Goal: Use online tool/utility: Utilize a website feature to perform a specific function

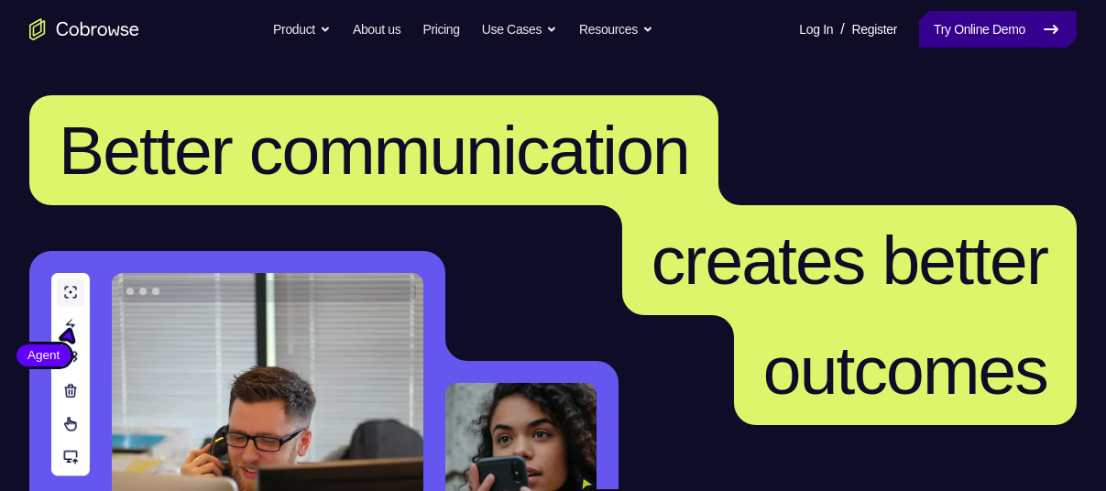
click at [941, 27] on link "Try Online Demo" at bounding box center [998, 29] width 158 height 37
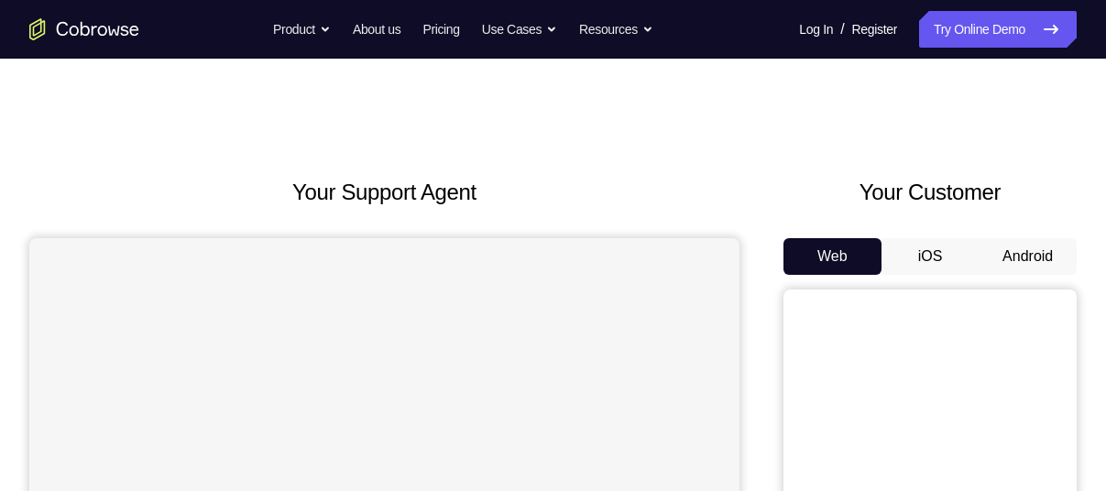
click at [1019, 258] on button "Android" at bounding box center [1028, 256] width 98 height 37
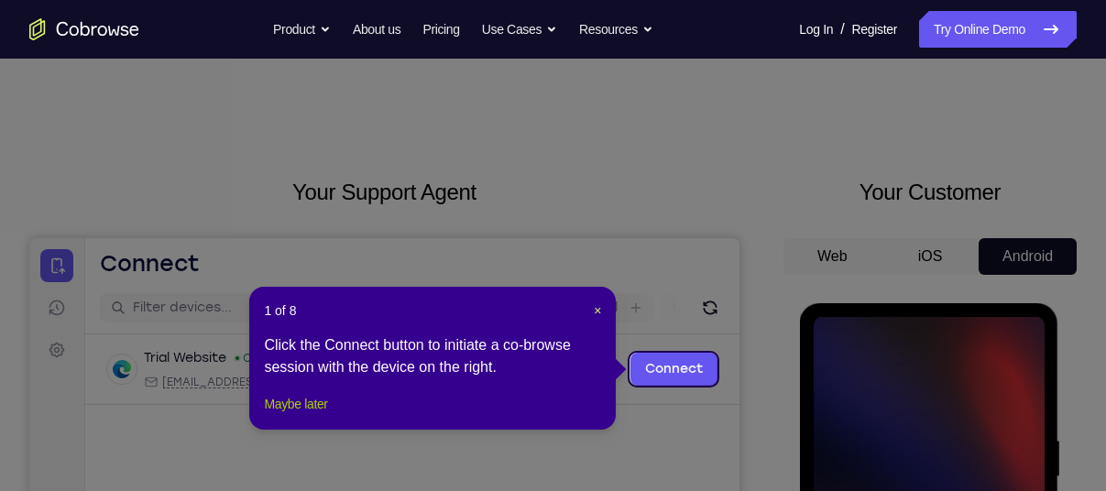
click at [327, 415] on button "Maybe later" at bounding box center [295, 404] width 63 height 22
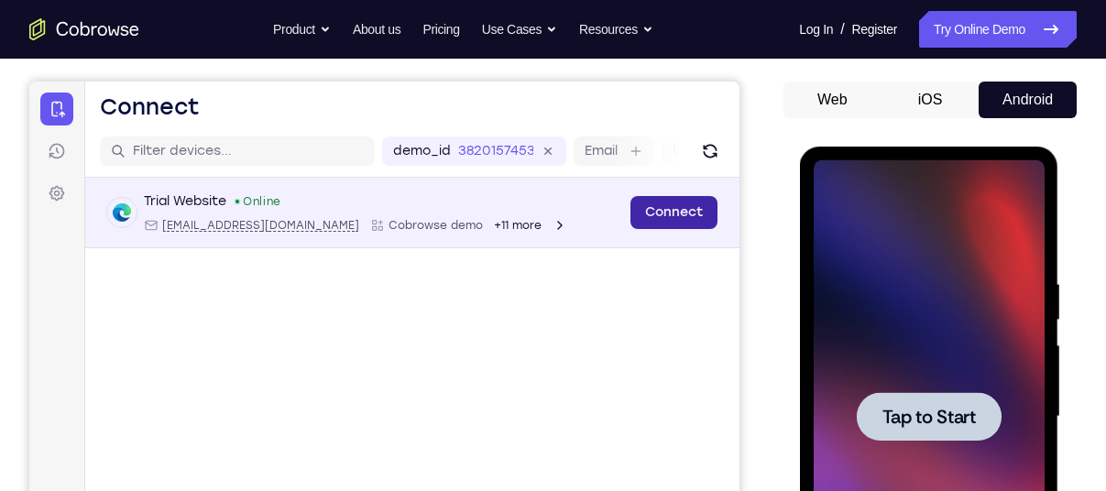
scroll to position [159, 0]
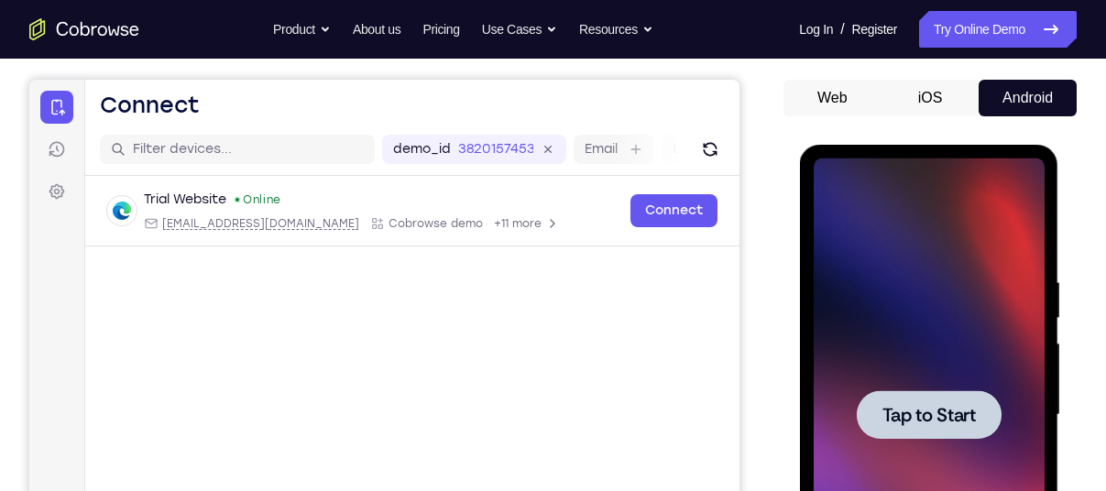
click at [866, 315] on div at bounding box center [928, 415] width 231 height 513
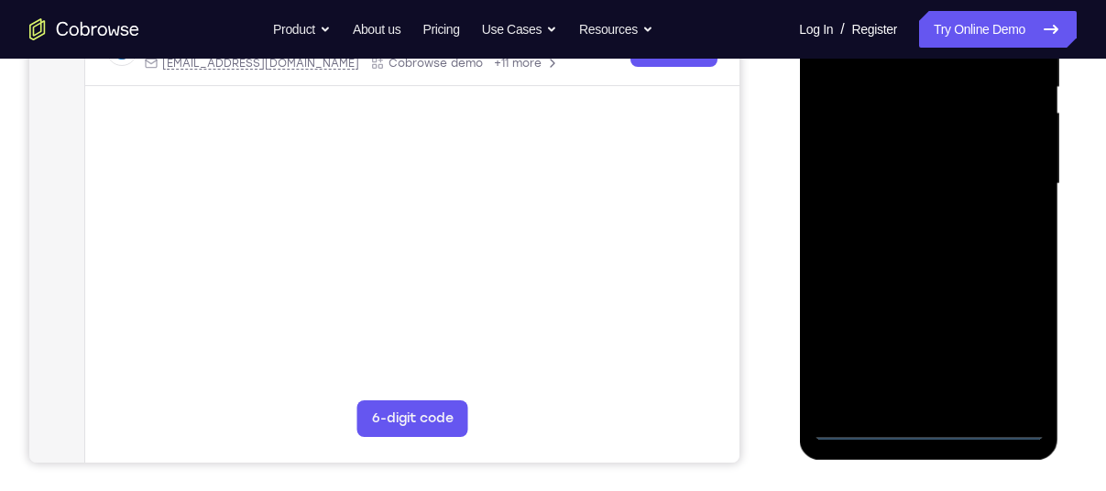
scroll to position [393, 0]
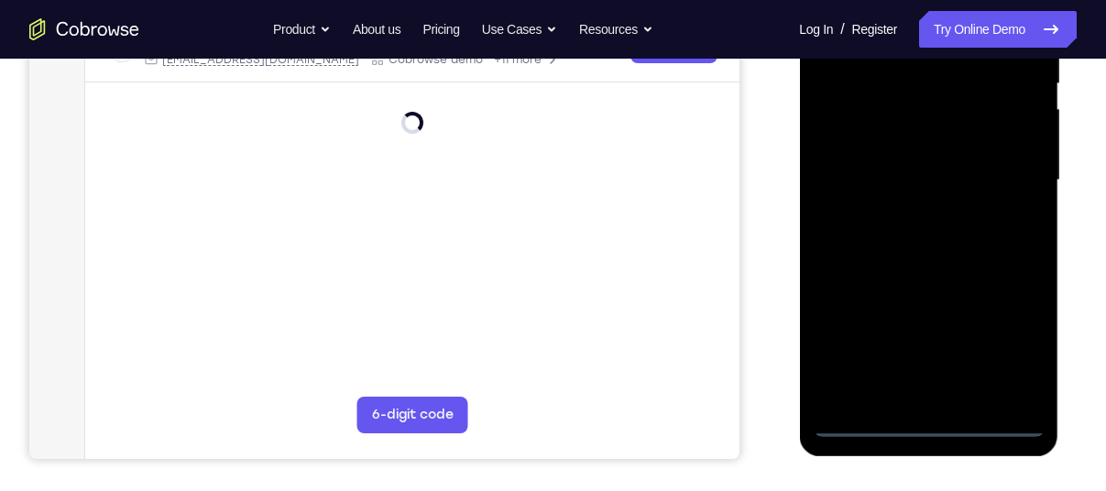
click at [930, 421] on div at bounding box center [928, 180] width 231 height 513
click at [1016, 346] on div at bounding box center [928, 180] width 231 height 513
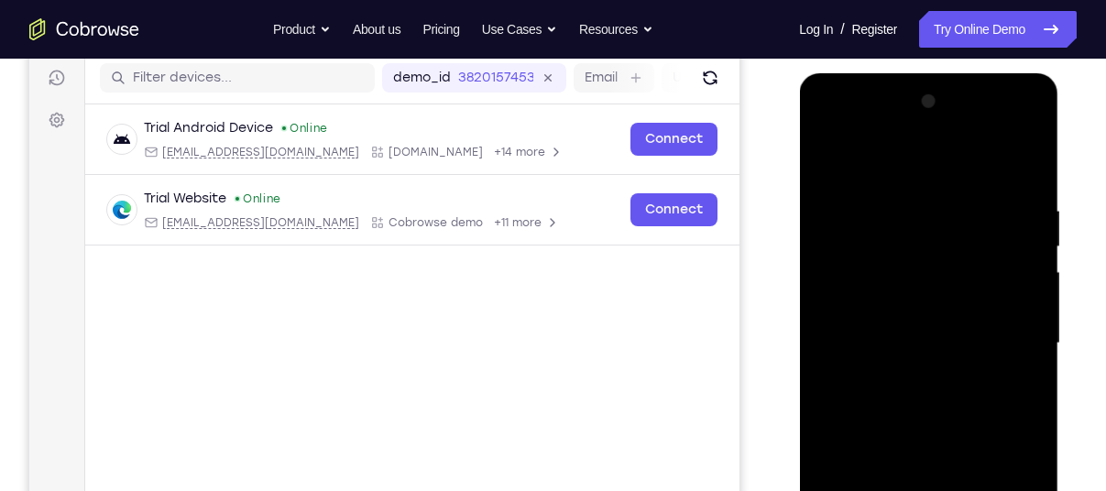
scroll to position [225, 0]
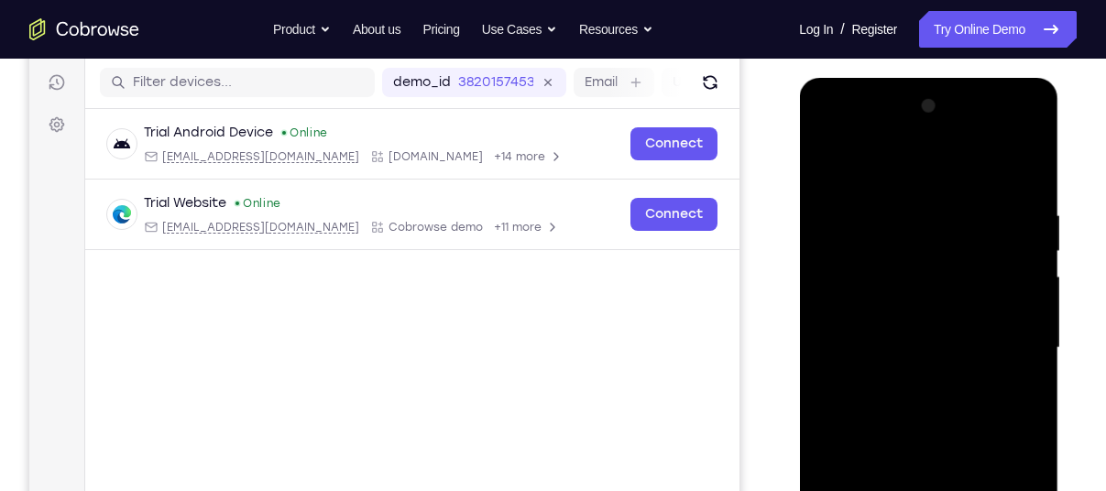
click at [858, 136] on div at bounding box center [928, 348] width 231 height 513
click at [925, 241] on div at bounding box center [928, 348] width 231 height 513
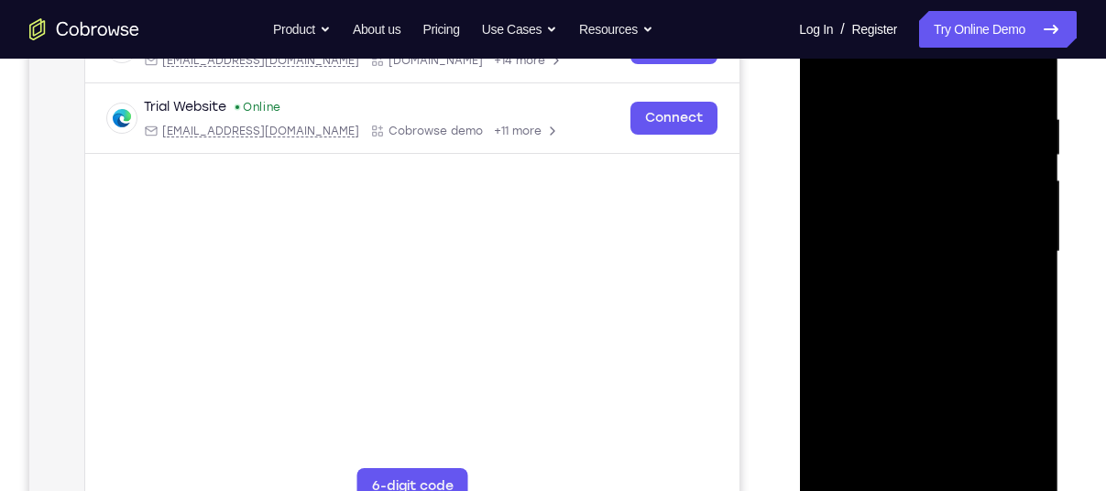
scroll to position [323, 0]
click at [927, 426] on div at bounding box center [928, 251] width 231 height 513
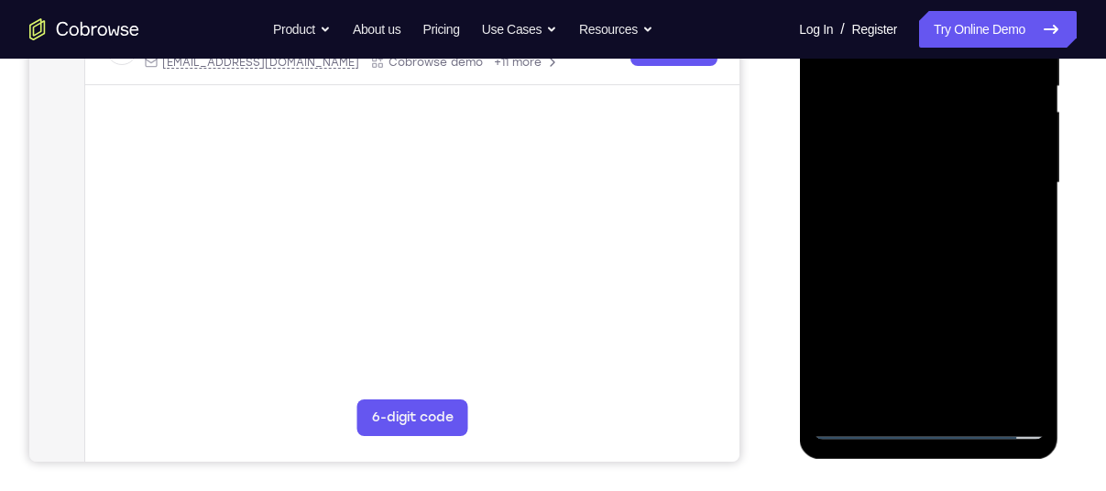
scroll to position [396, 0]
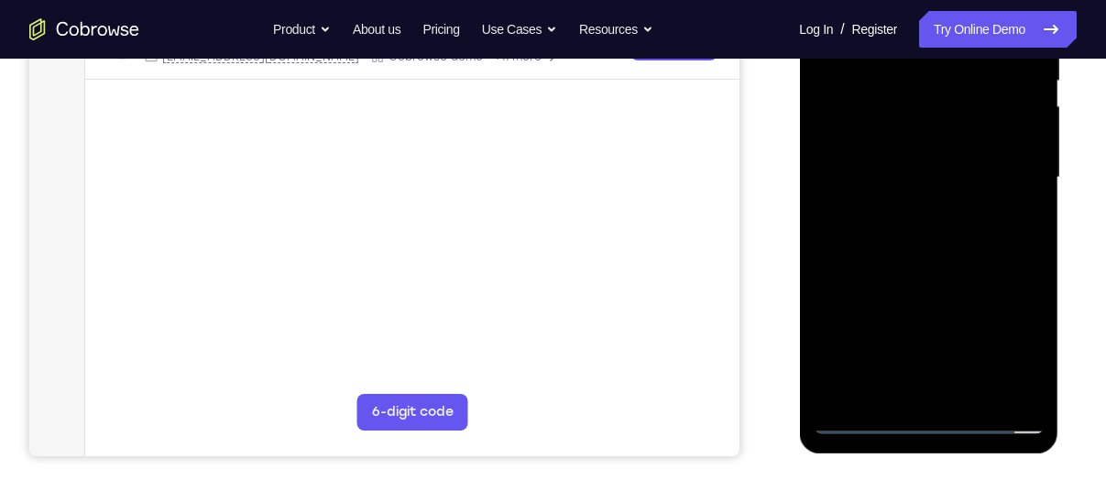
click at [855, 427] on div at bounding box center [928, 177] width 231 height 513
click at [892, 137] on div at bounding box center [928, 177] width 231 height 513
click at [896, 244] on div at bounding box center [928, 177] width 231 height 513
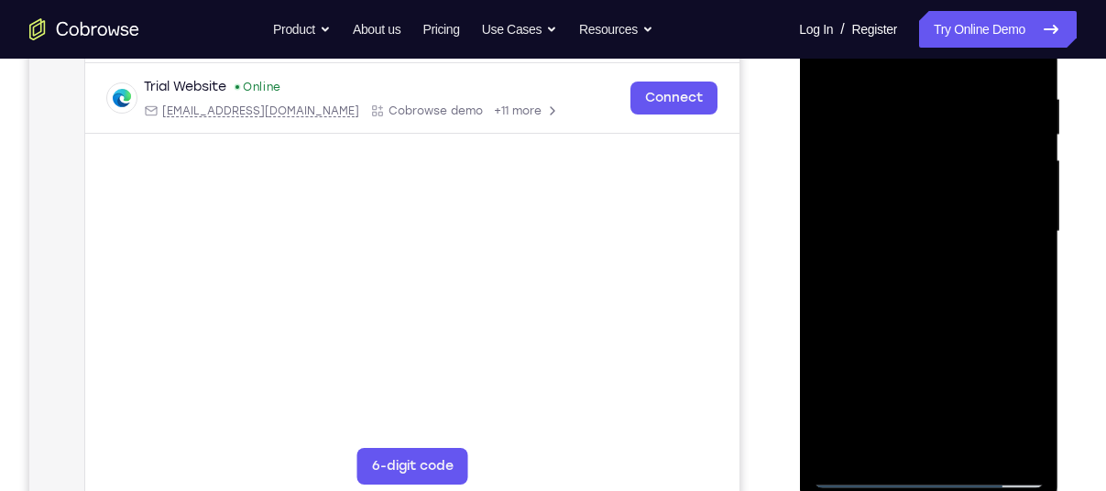
scroll to position [336, 0]
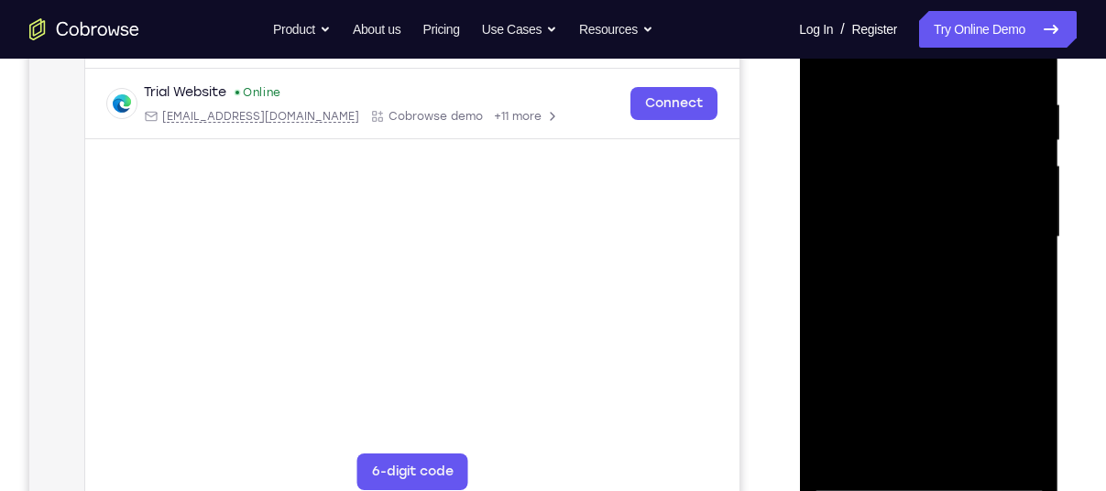
click at [943, 317] on div at bounding box center [928, 237] width 231 height 513
click at [931, 266] on div at bounding box center [928, 237] width 231 height 513
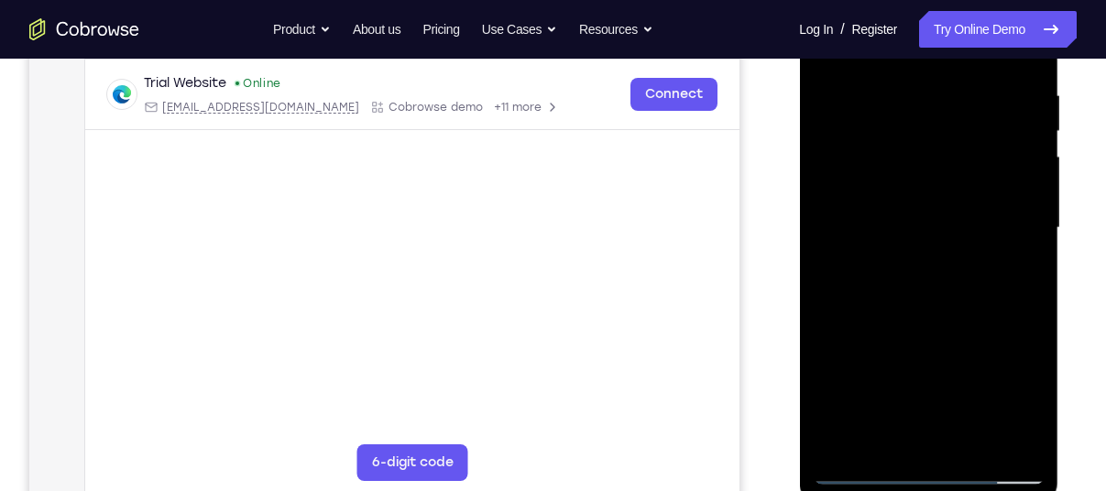
scroll to position [348, 0]
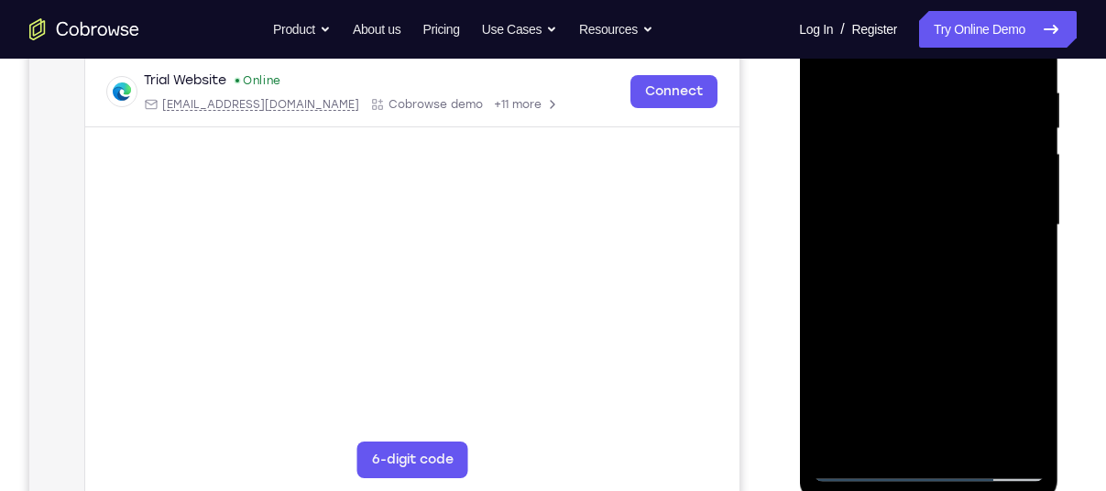
click at [974, 435] on div at bounding box center [928, 225] width 231 height 513
click at [907, 321] on div at bounding box center [928, 225] width 231 height 513
click at [900, 262] on div at bounding box center [928, 225] width 231 height 513
click at [877, 430] on div at bounding box center [928, 225] width 231 height 513
click at [1013, 253] on div at bounding box center [928, 225] width 231 height 513
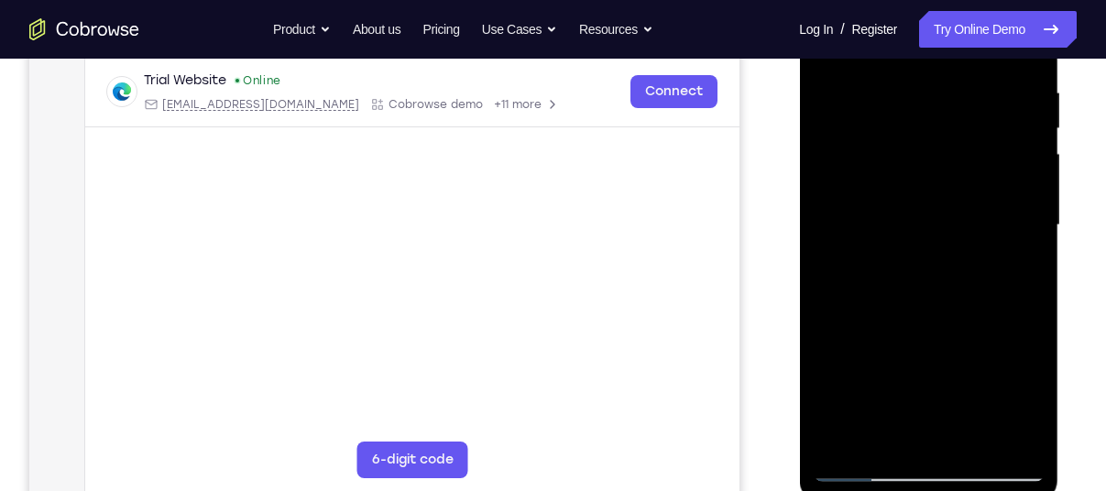
click at [1022, 400] on div at bounding box center [928, 225] width 231 height 513
click at [1019, 270] on div at bounding box center [928, 225] width 231 height 513
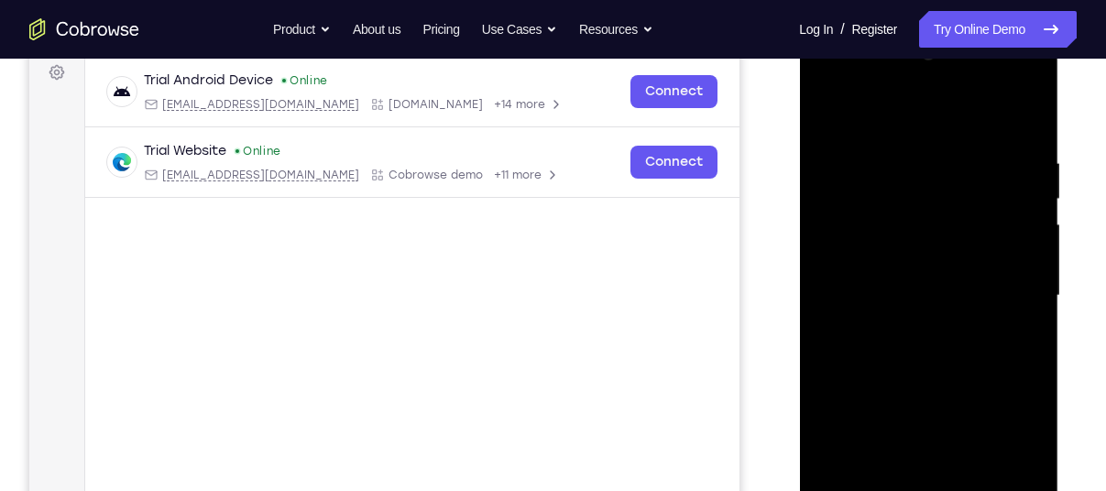
scroll to position [277, 0]
click at [823, 116] on div at bounding box center [928, 296] width 231 height 513
click at [931, 329] on div at bounding box center [928, 296] width 231 height 513
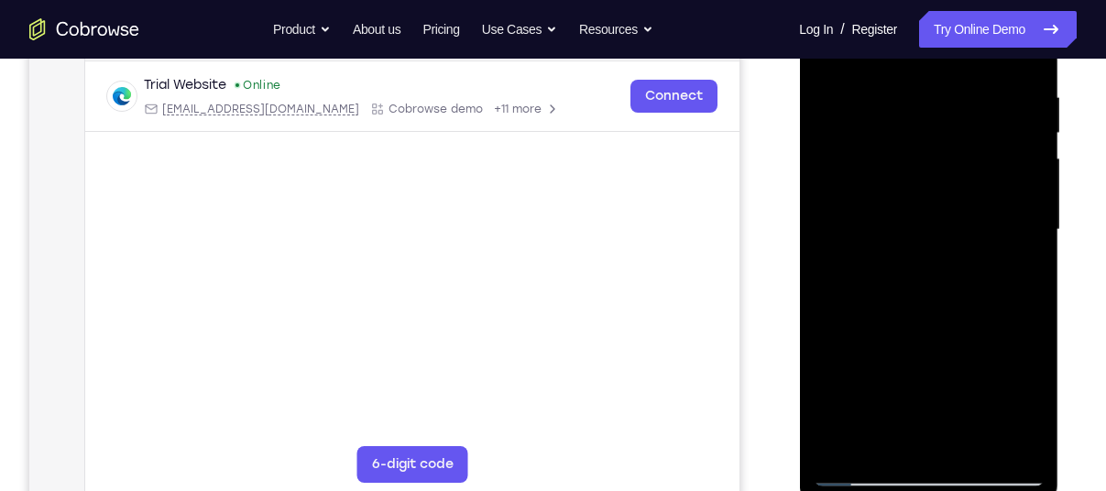
scroll to position [345, 0]
click at [1022, 401] on div at bounding box center [928, 229] width 231 height 513
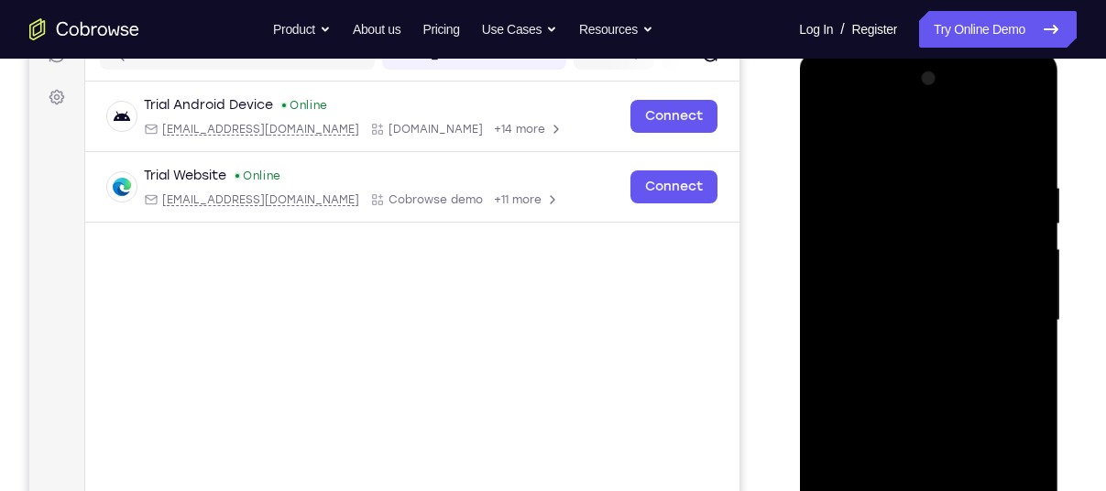
scroll to position [251, 0]
click at [829, 138] on div at bounding box center [928, 322] width 231 height 513
drag, startPoint x: 829, startPoint y: 138, endPoint x: 841, endPoint y: 351, distance: 213.0
click at [841, 351] on div at bounding box center [928, 322] width 231 height 513
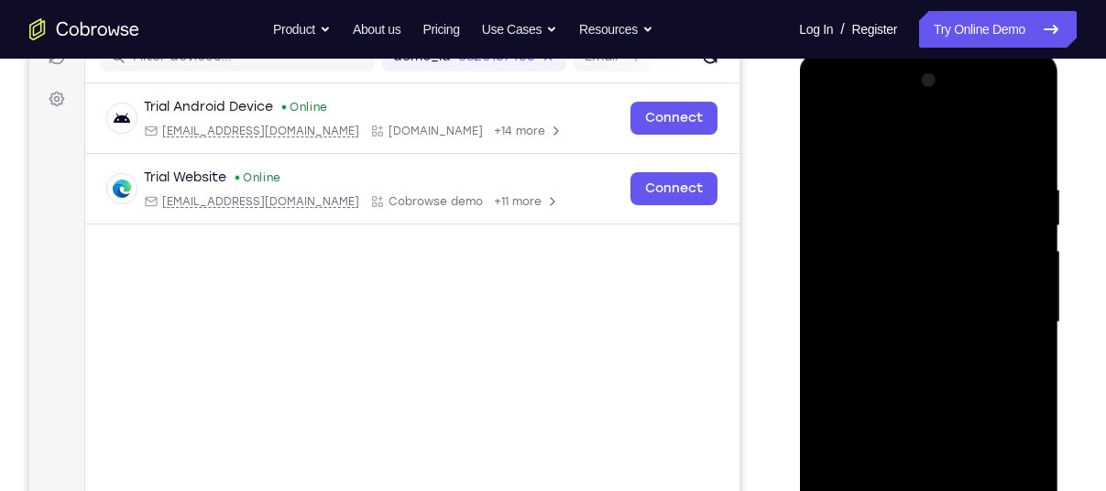
click at [841, 362] on div at bounding box center [928, 322] width 231 height 513
click at [907, 134] on div at bounding box center [928, 322] width 231 height 513
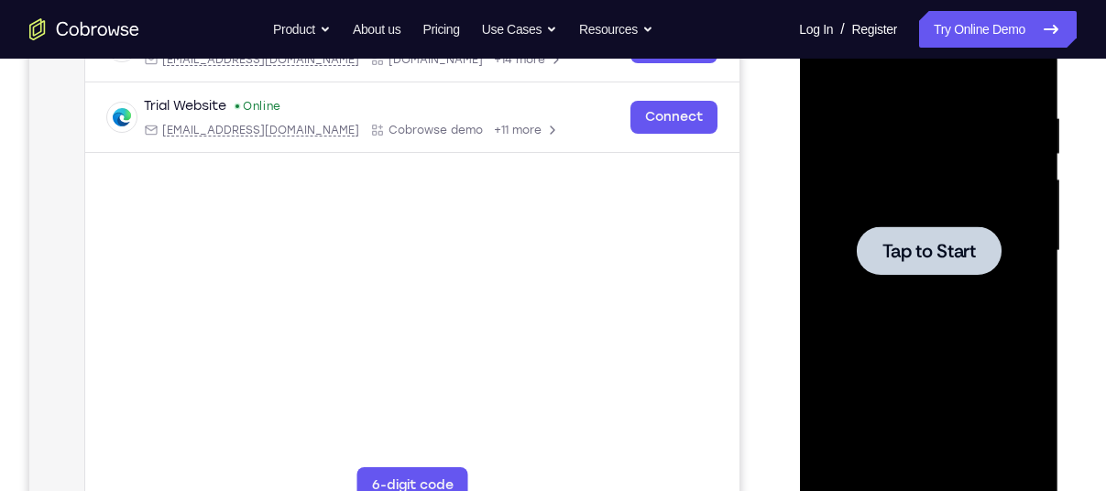
scroll to position [324, 0]
click at [909, 317] on div at bounding box center [928, 250] width 231 height 513
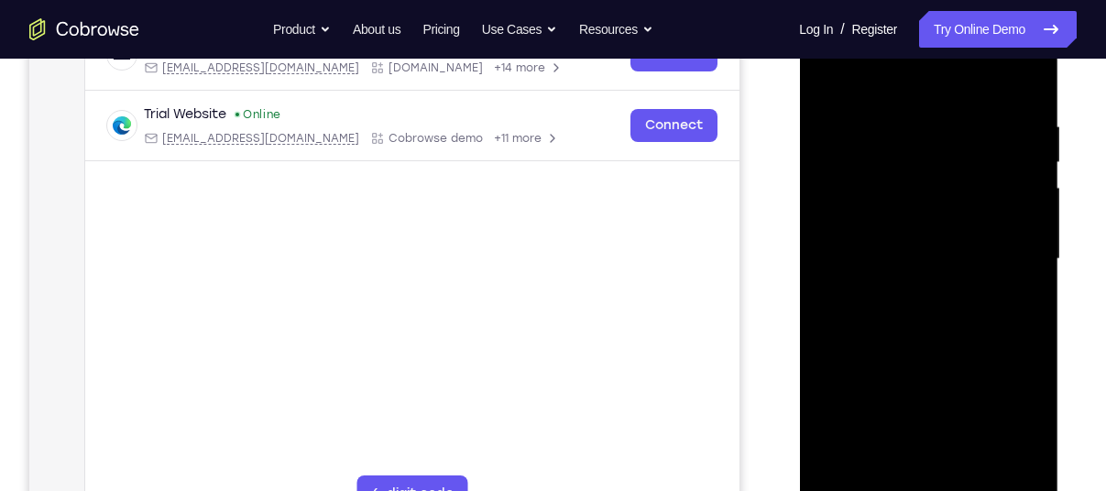
scroll to position [390, 0]
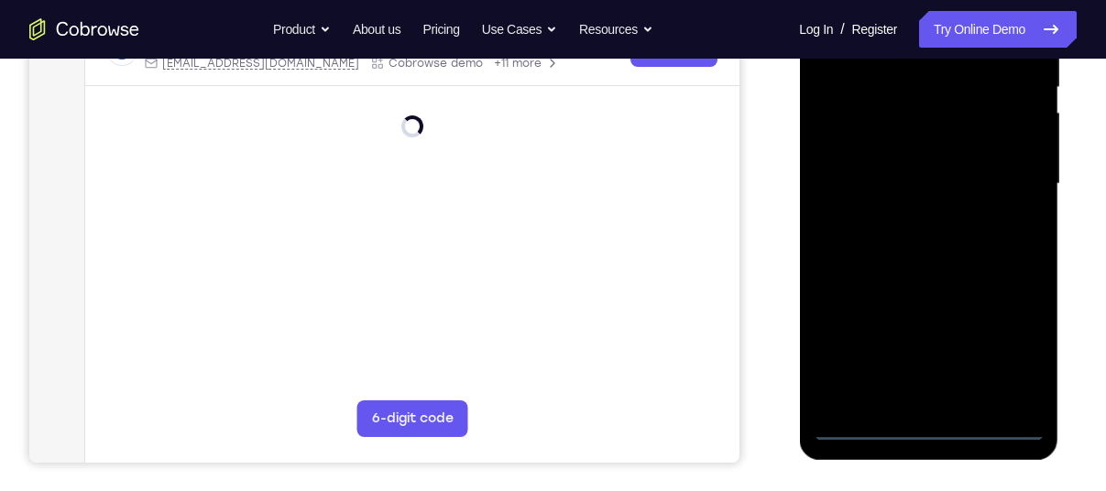
click at [934, 424] on div at bounding box center [928, 184] width 231 height 513
click at [1020, 347] on div at bounding box center [928, 184] width 231 height 513
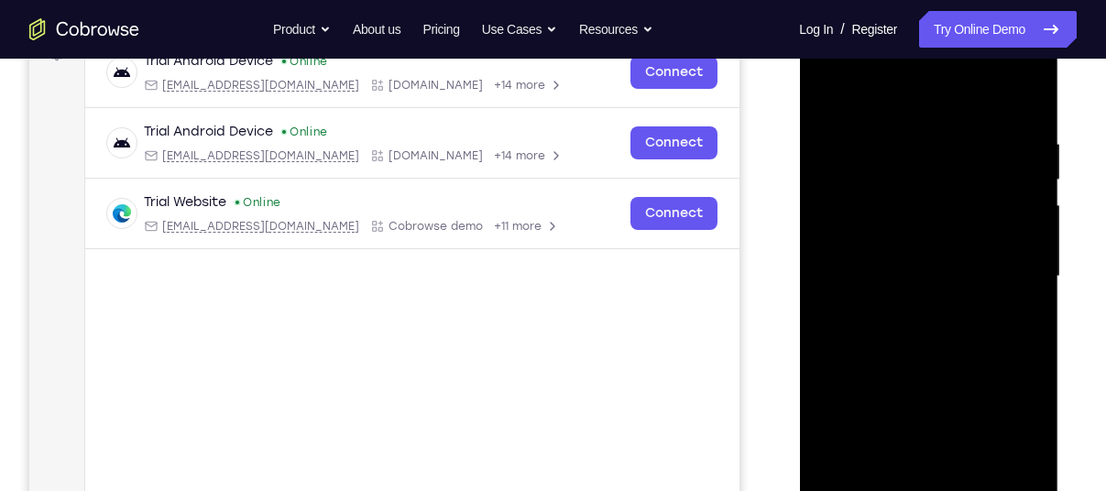
scroll to position [298, 0]
drag, startPoint x: 921, startPoint y: 301, endPoint x: 859, endPoint y: 97, distance: 212.8
click at [859, 97] on div at bounding box center [928, 275] width 231 height 513
click at [1005, 260] on div at bounding box center [928, 275] width 231 height 513
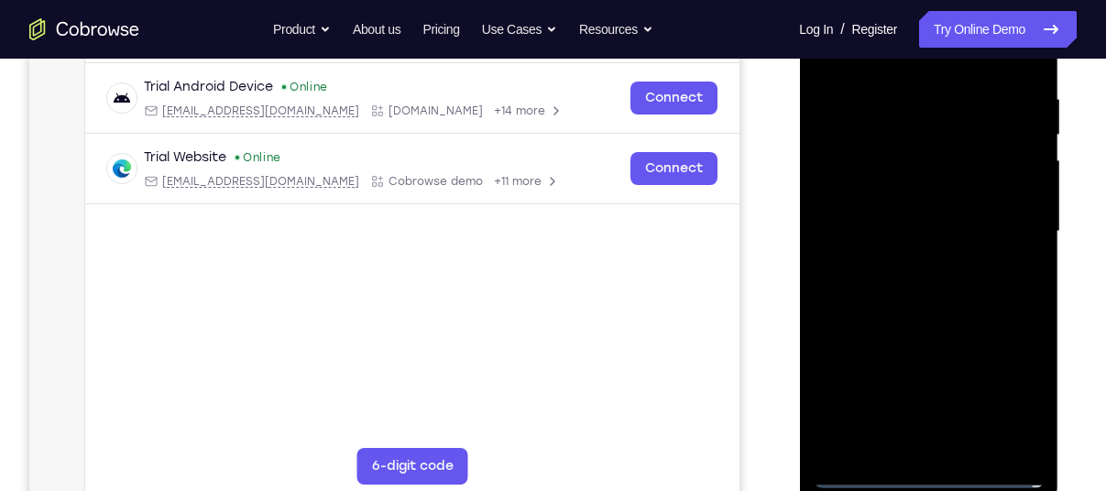
scroll to position [347, 0]
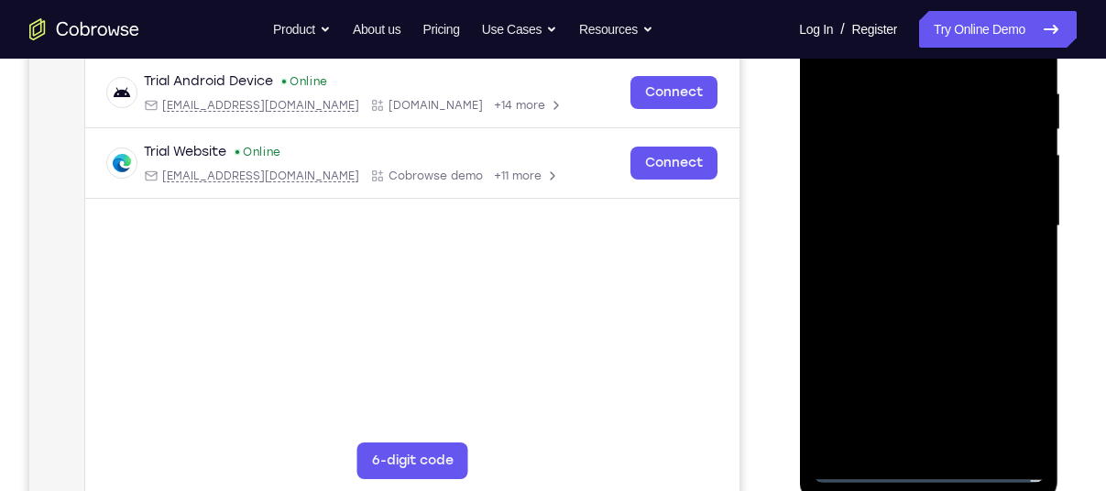
click at [910, 264] on div at bounding box center [928, 226] width 231 height 513
click at [962, 315] on div at bounding box center [928, 226] width 231 height 513
click at [908, 136] on div at bounding box center [928, 226] width 231 height 513
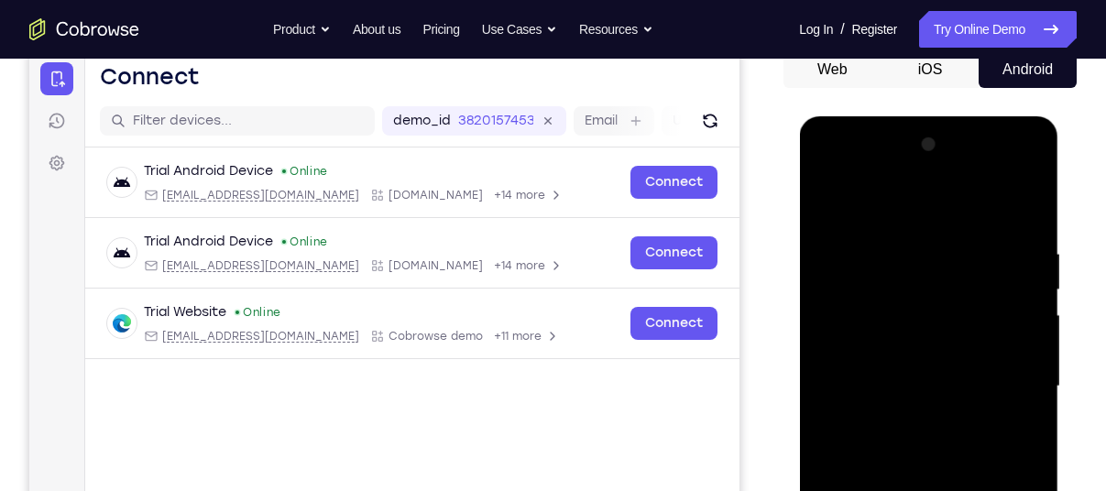
scroll to position [186, 0]
